Goal: Information Seeking & Learning: Check status

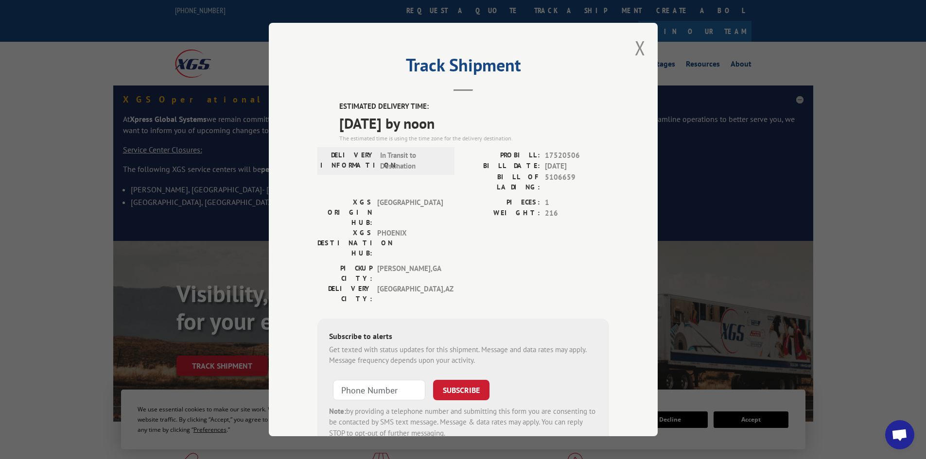
click at [631, 48] on div "Track Shipment ESTIMATED DELIVERY TIME: [DATE] by noon The estimated time is us…" at bounding box center [463, 230] width 389 height 414
click at [635, 48] on button "Close modal" at bounding box center [640, 48] width 11 height 26
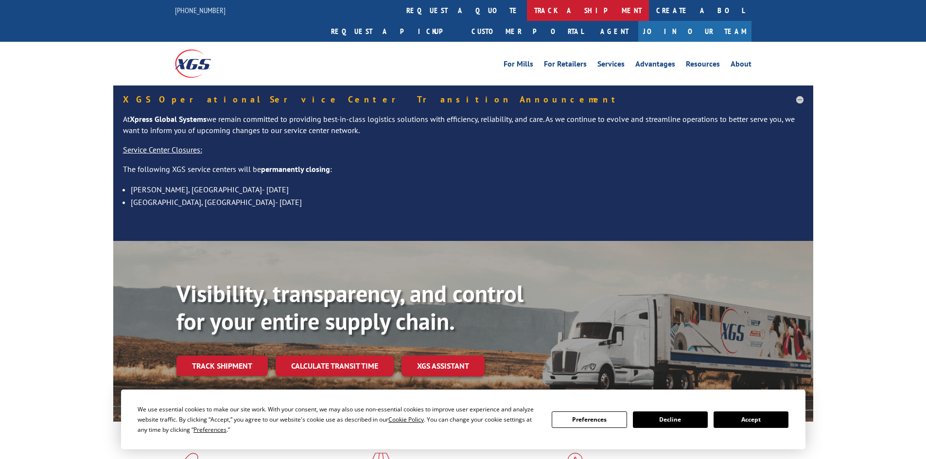
click at [527, 12] on link "track a shipment" at bounding box center [588, 10] width 122 height 21
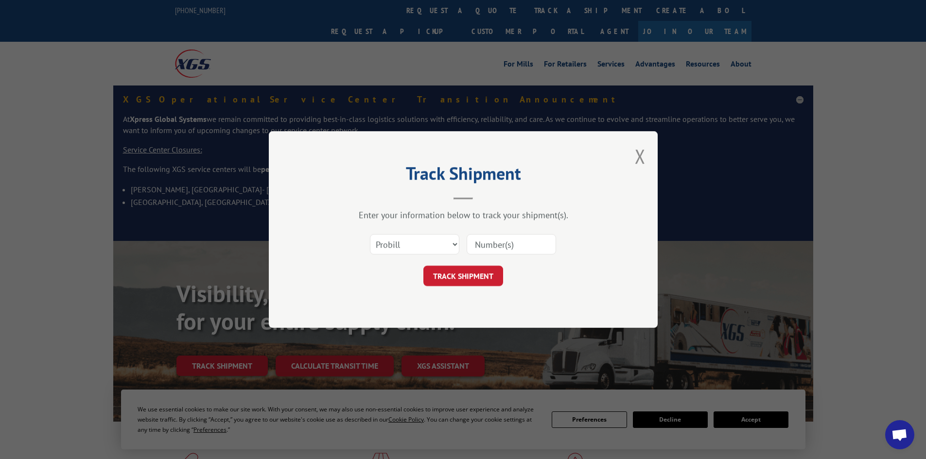
paste input "17095423"
type input "17095423"
click at [454, 278] on button "TRACK SHIPMENT" at bounding box center [463, 276] width 80 height 20
